Goal: Task Accomplishment & Management: Manage account settings

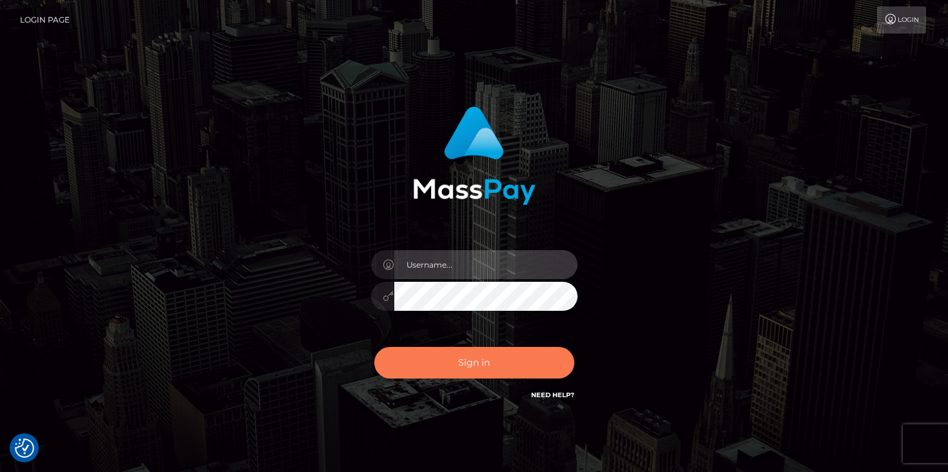
type input "mariolabugaj"
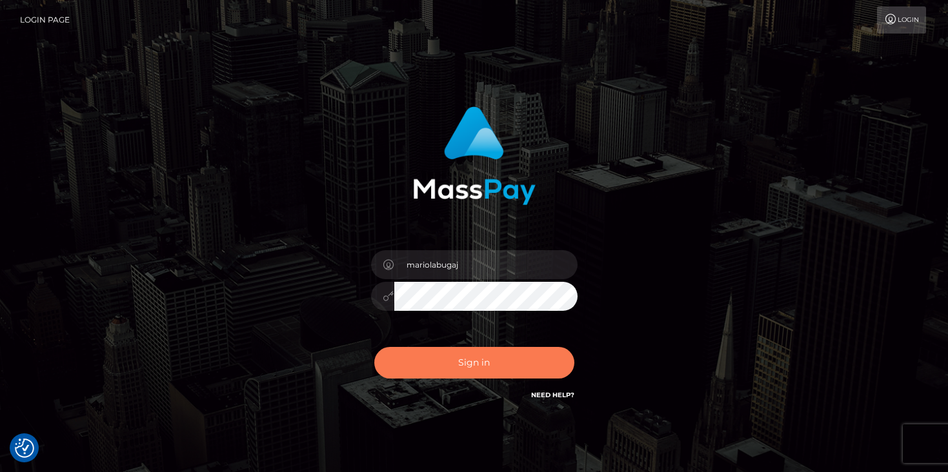
click at [494, 354] on button "Sign in" at bounding box center [474, 363] width 200 height 32
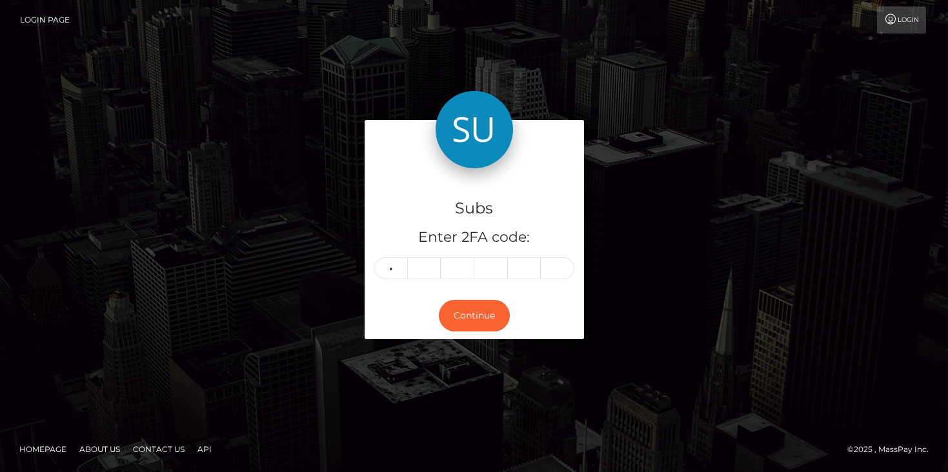
type input "8"
type input "0"
type input "4"
type input "0"
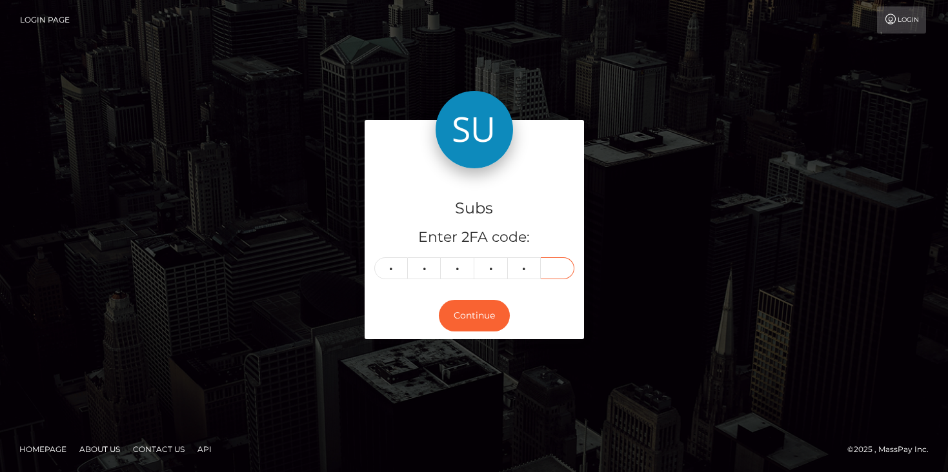
type input "3"
